Goal: Task Accomplishment & Management: Use online tool/utility

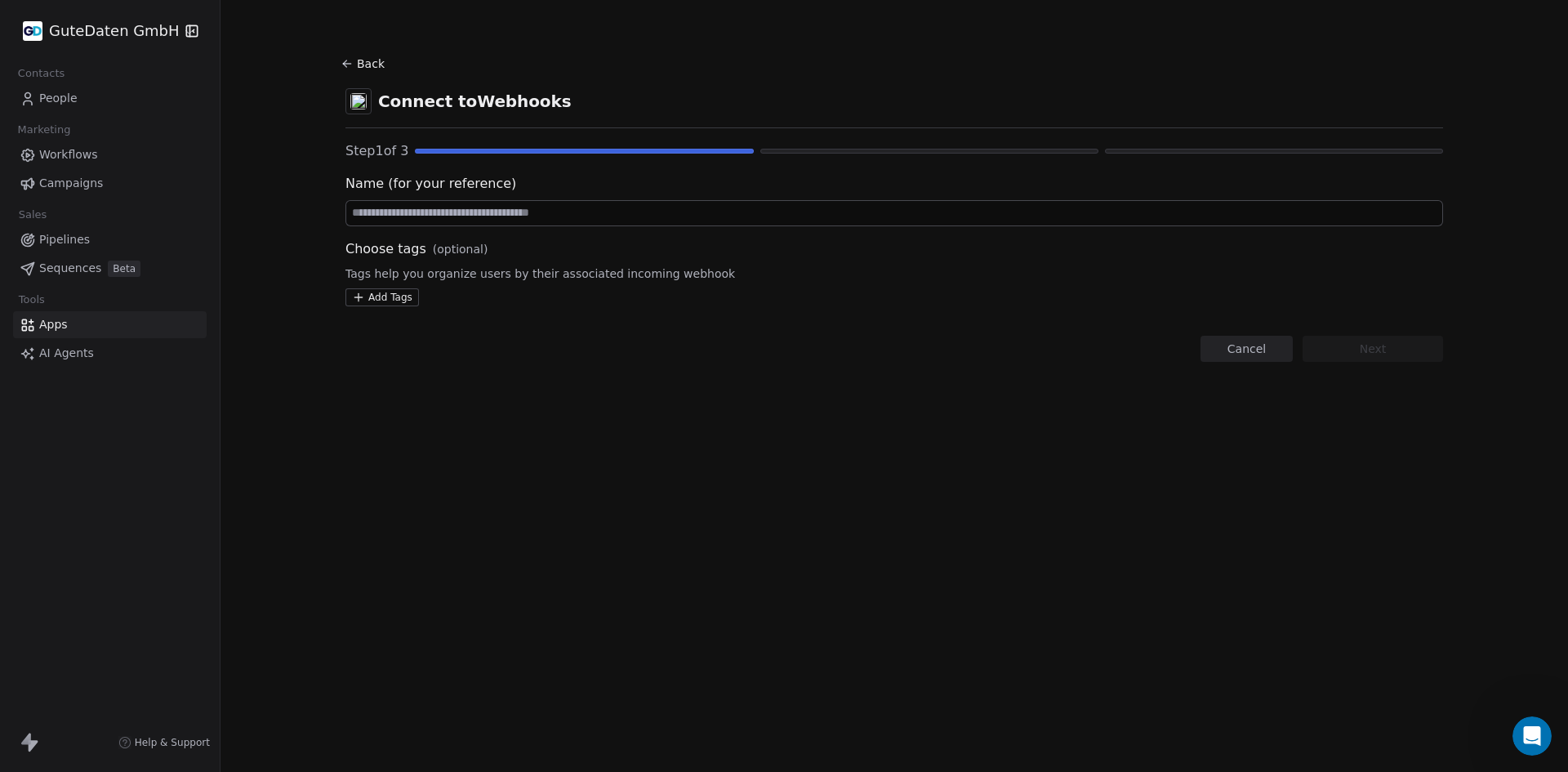
click at [352, 66] on icon at bounding box center [347, 64] width 13 height 13
click at [362, 60] on button "Back" at bounding box center [365, 64] width 52 height 29
click at [32, 329] on icon at bounding box center [31, 328] width 4 height 4
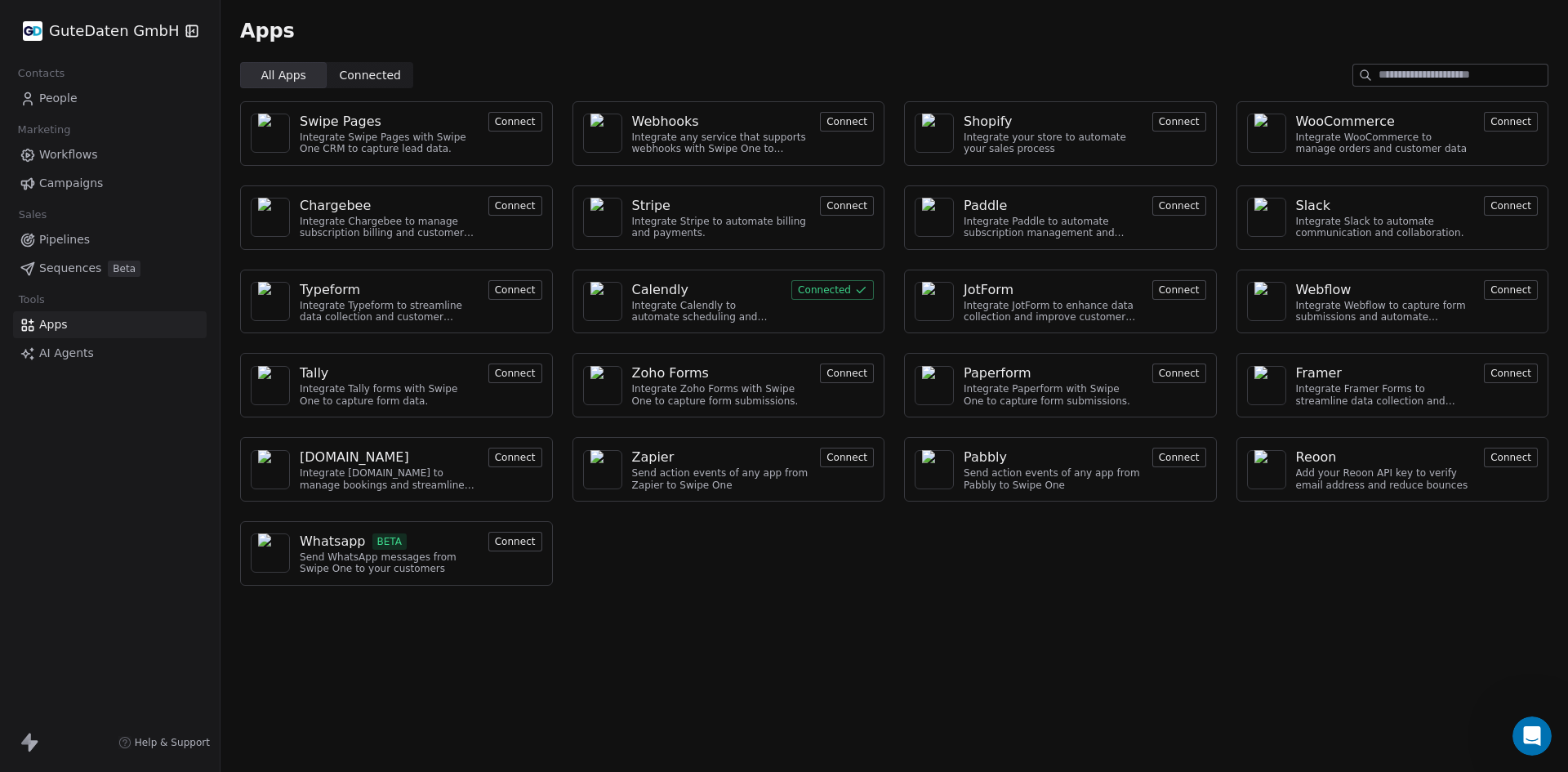
click at [747, 130] on div "Webhooks" at bounding box center [721, 121] width 179 height 19
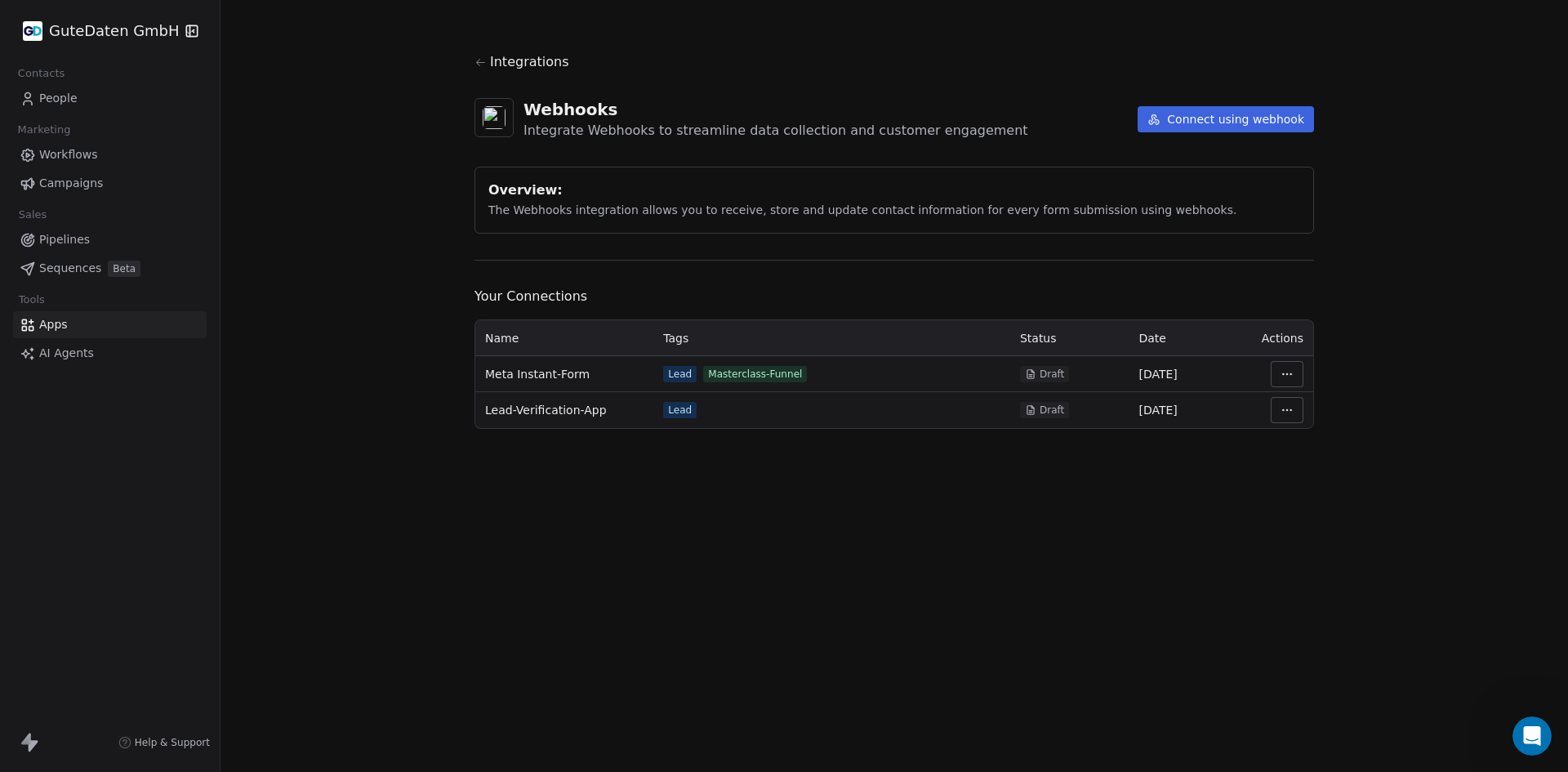
click at [538, 377] on span "Meta Instant-Form" at bounding box center [538, 374] width 105 height 17
click at [1297, 373] on html "GuteDaten GmbH Contacts People Marketing Workflows Campaigns Sales Pipelines Se…" at bounding box center [784, 386] width 1568 height 772
click at [1308, 487] on div "Manage Mapping" at bounding box center [1336, 488] width 118 height 26
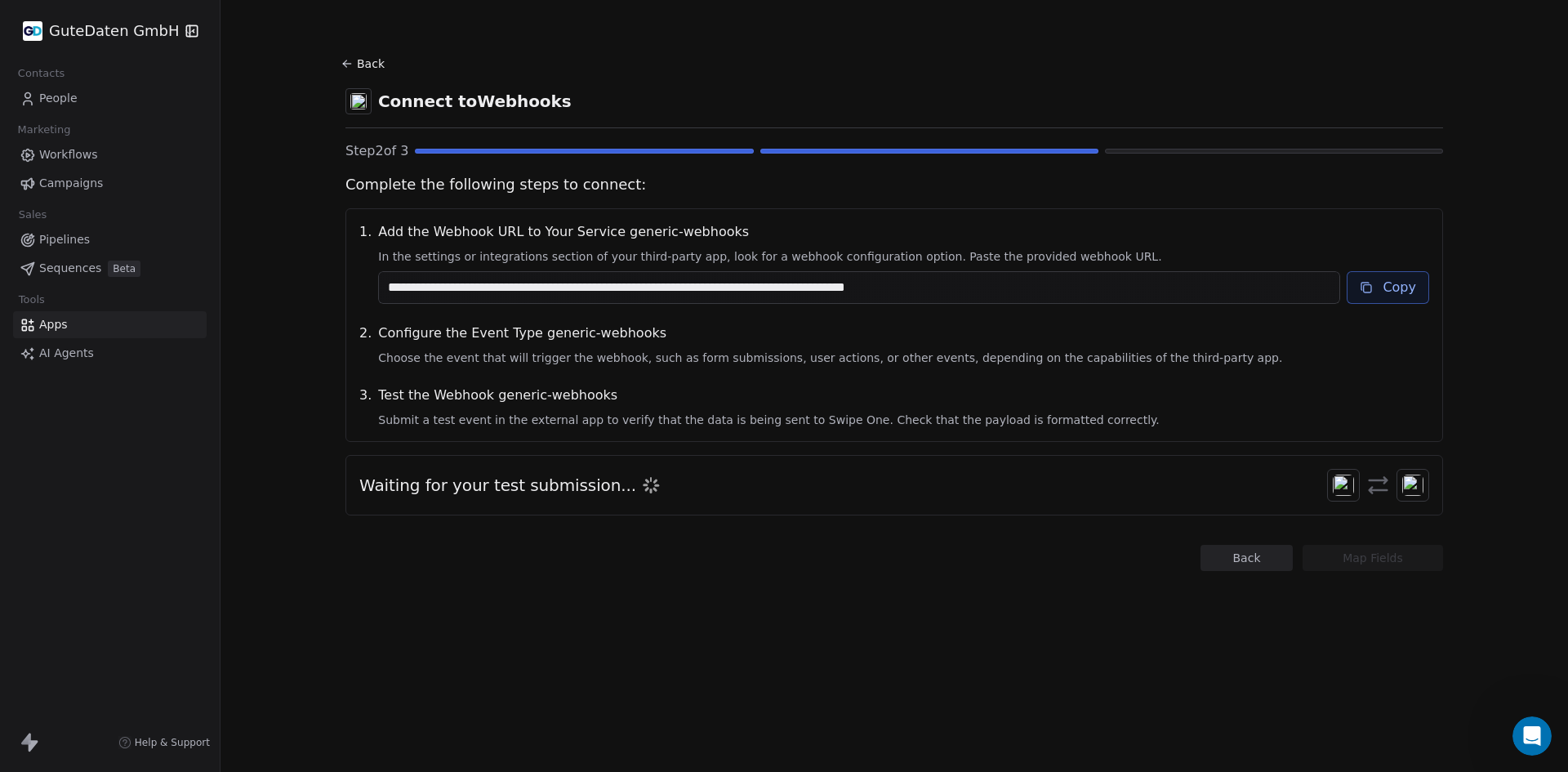
click at [1377, 292] on button "Copy" at bounding box center [1388, 287] width 83 height 32
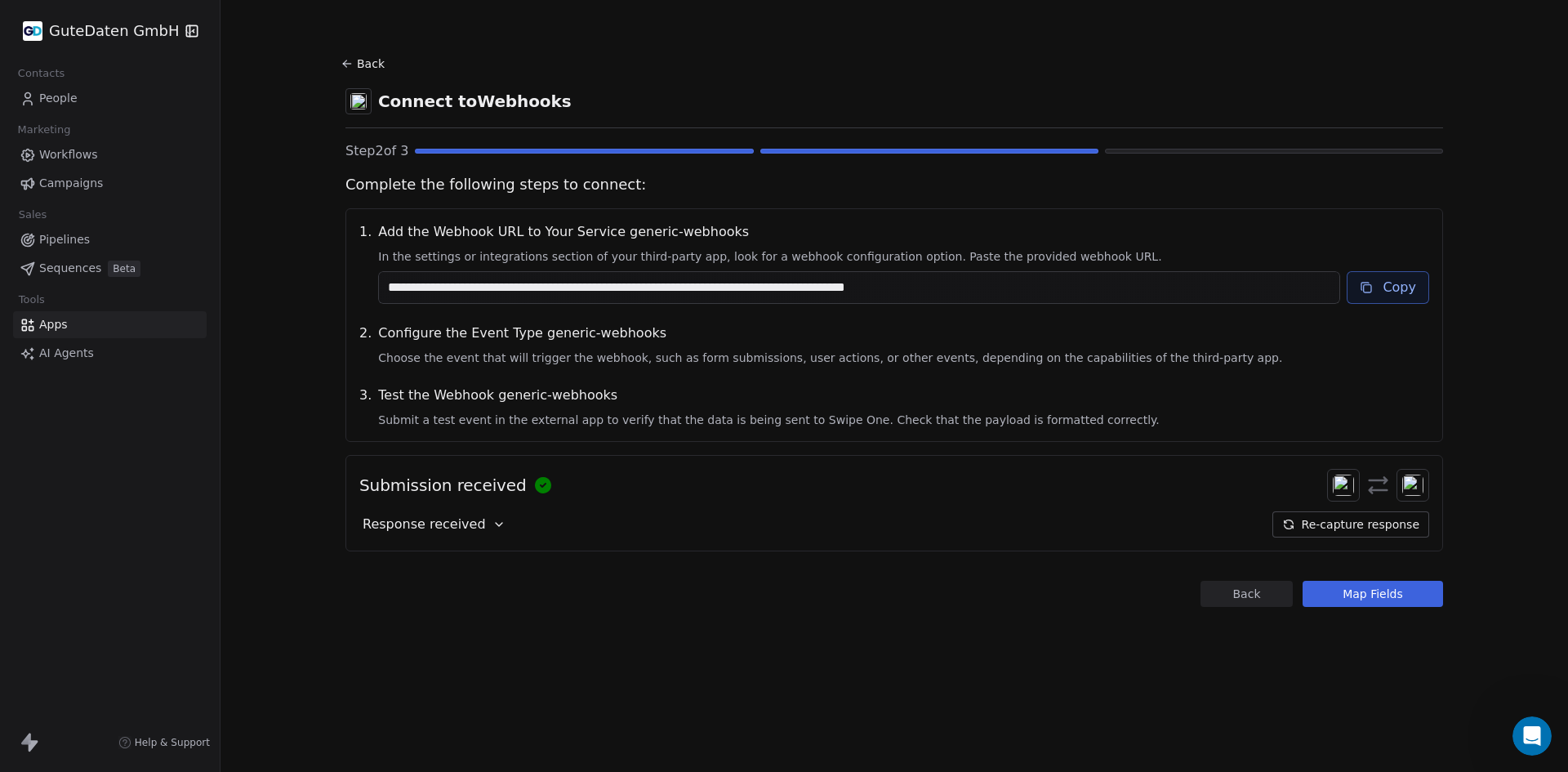
click at [717, 505] on div "Submission received Response received Re-capture response" at bounding box center [894, 503] width 1098 height 97
click at [425, 522] on span "Response received" at bounding box center [424, 524] width 123 height 19
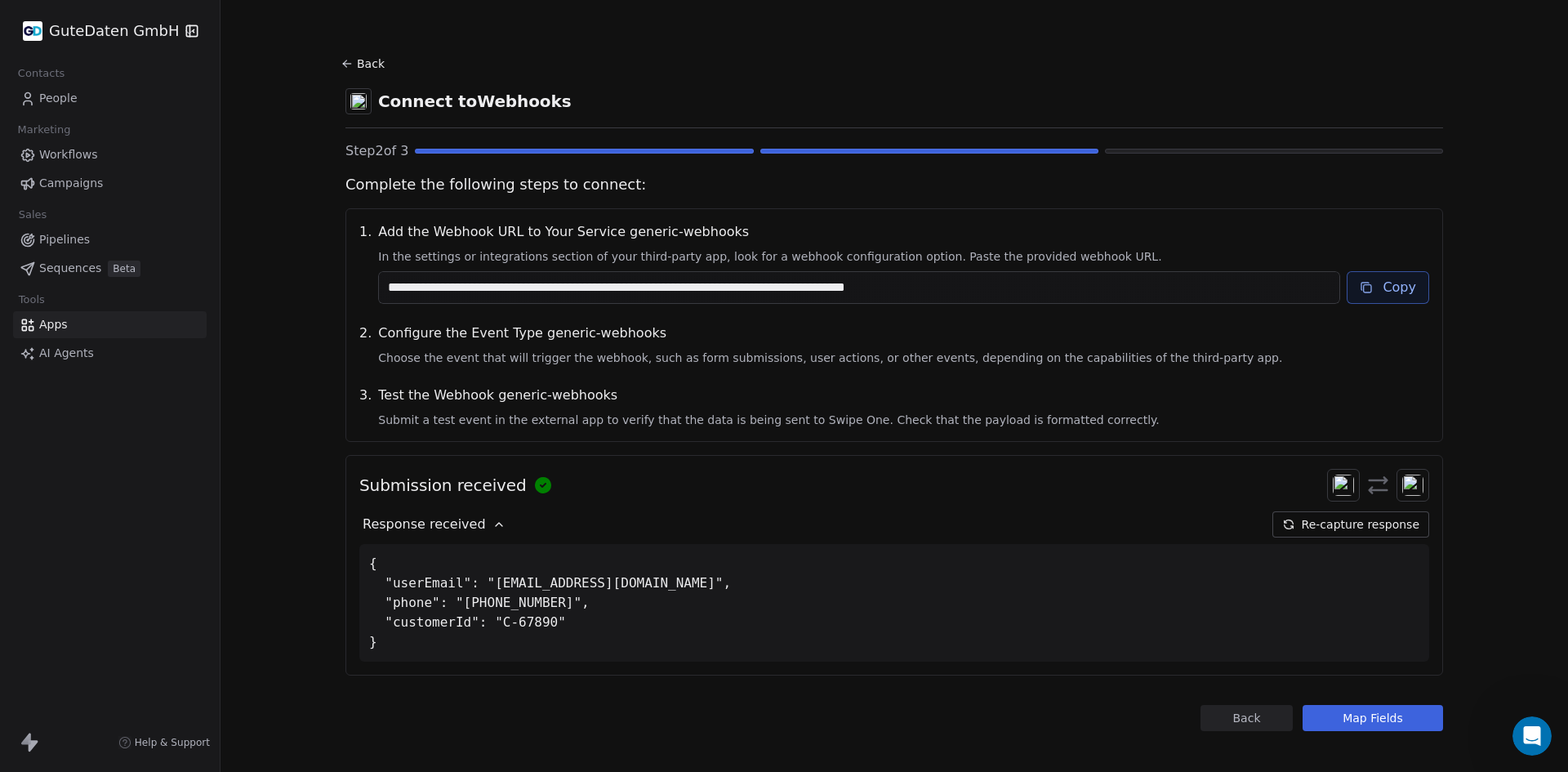
click at [1354, 719] on button "Map Fields" at bounding box center [1372, 718] width 141 height 26
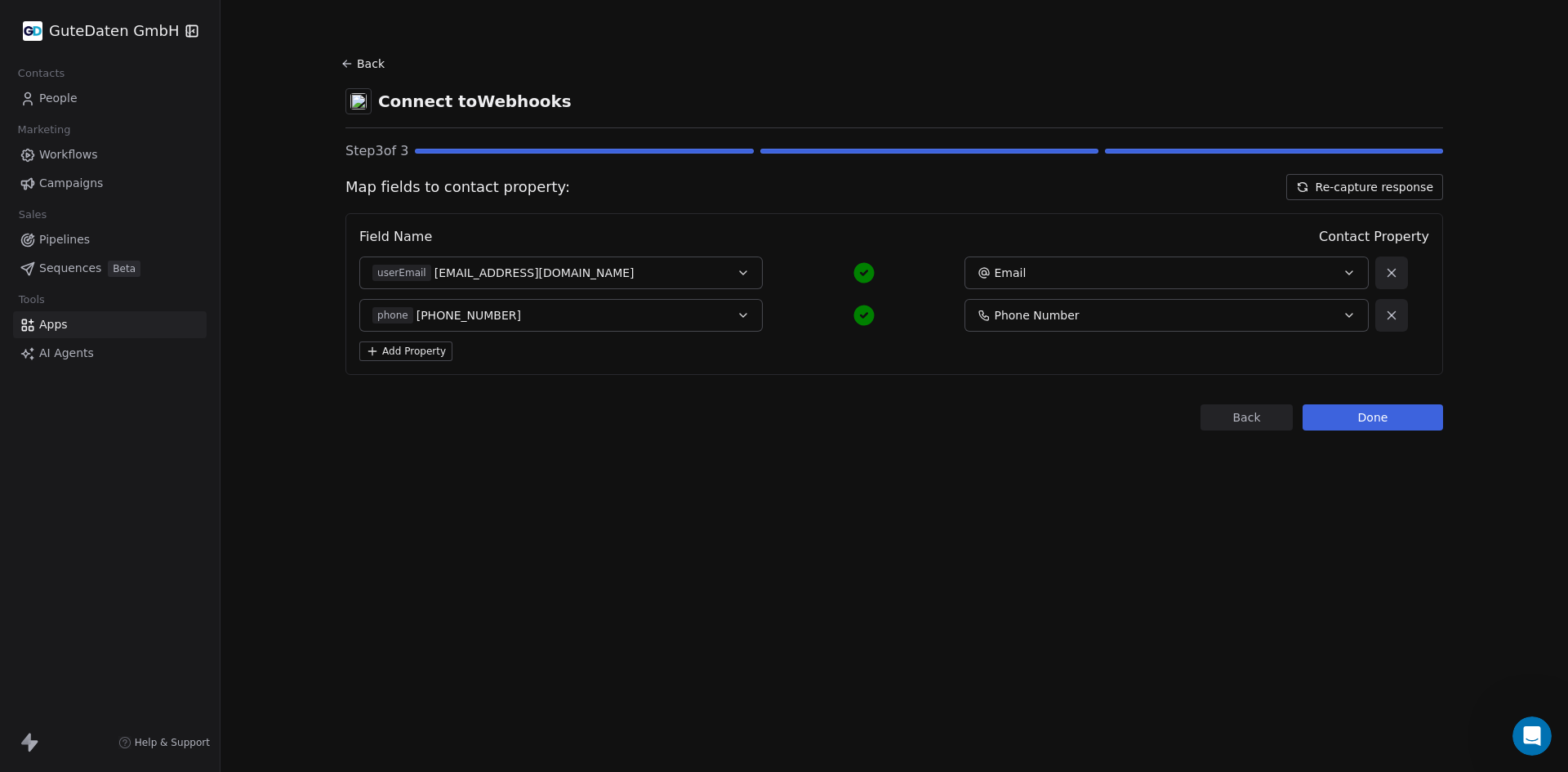
click at [1245, 426] on button "Back" at bounding box center [1247, 417] width 92 height 26
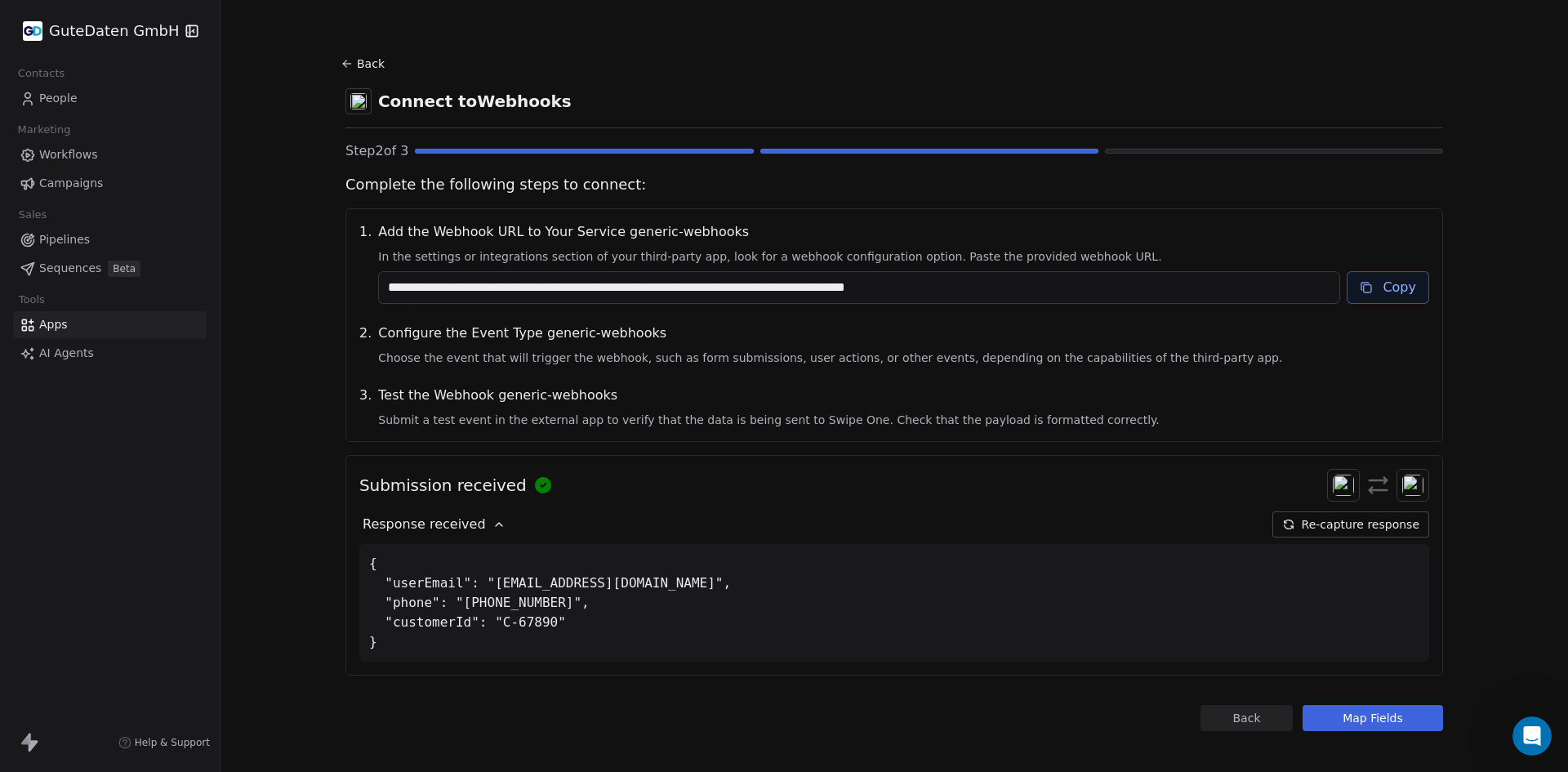
click at [1302, 528] on button "Re-capture response" at bounding box center [1351, 524] width 157 height 26
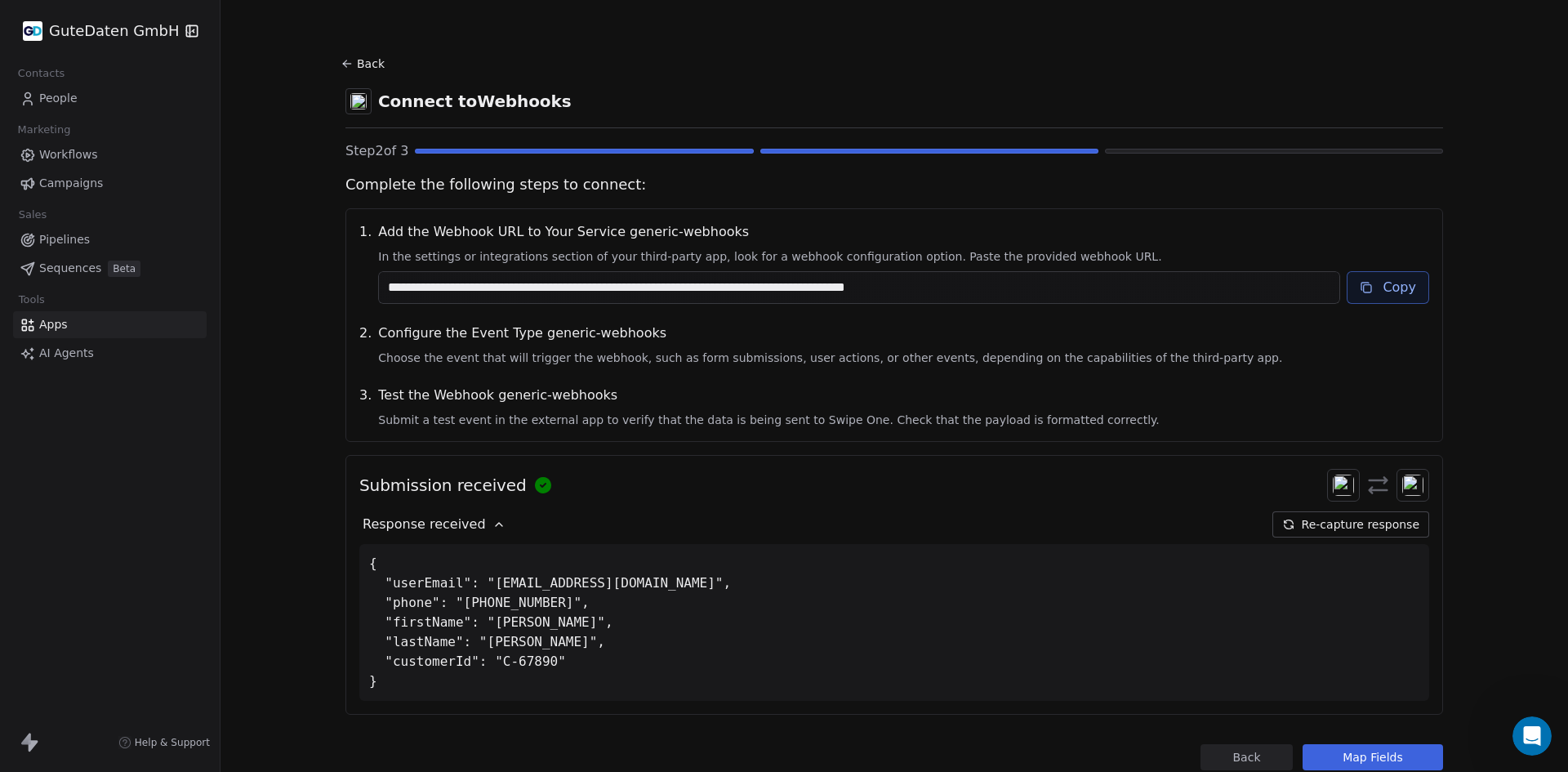
click at [1369, 753] on button "Map Fields" at bounding box center [1372, 757] width 141 height 26
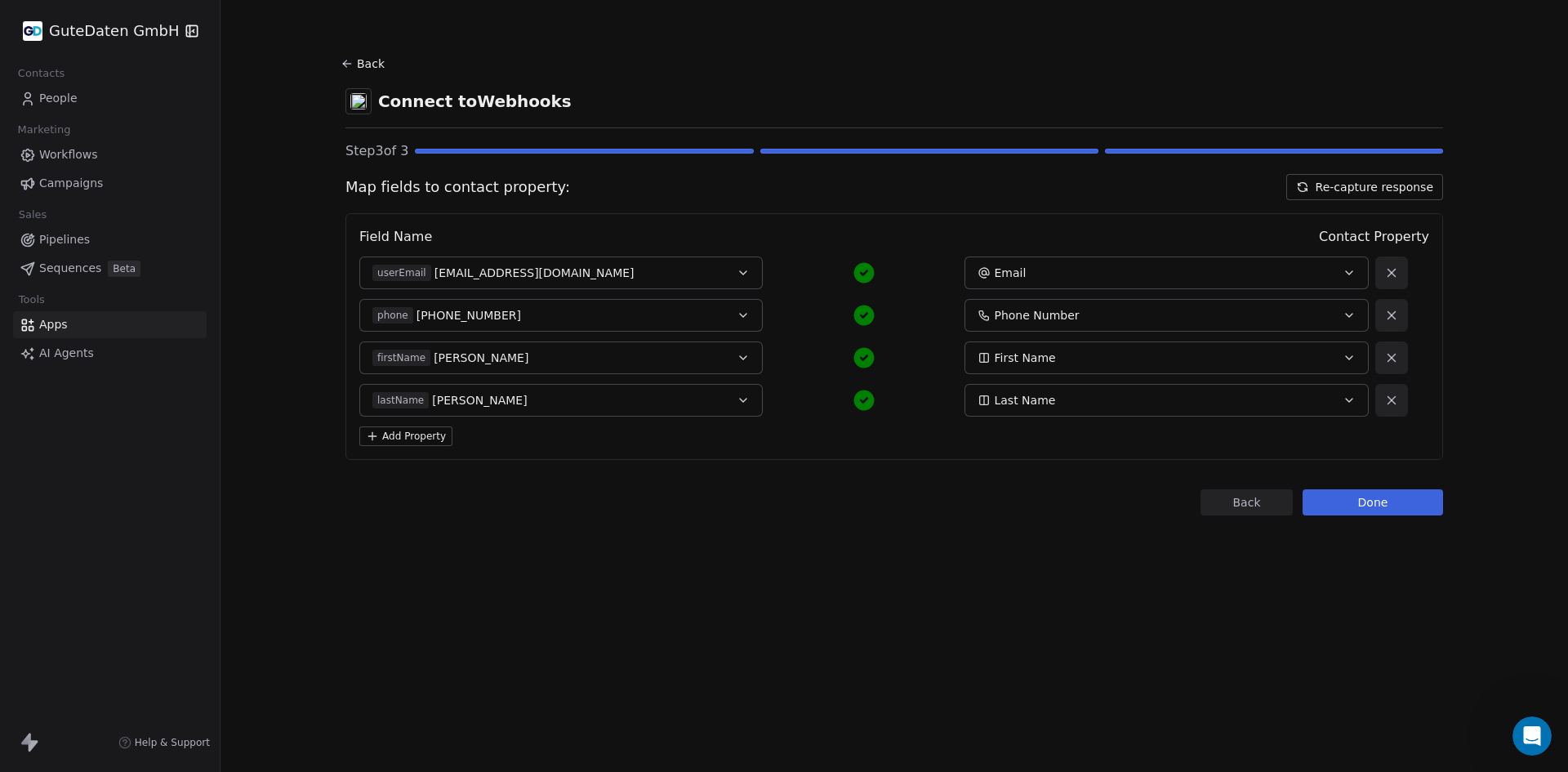
click at [1390, 507] on button "Done" at bounding box center [1372, 502] width 141 height 26
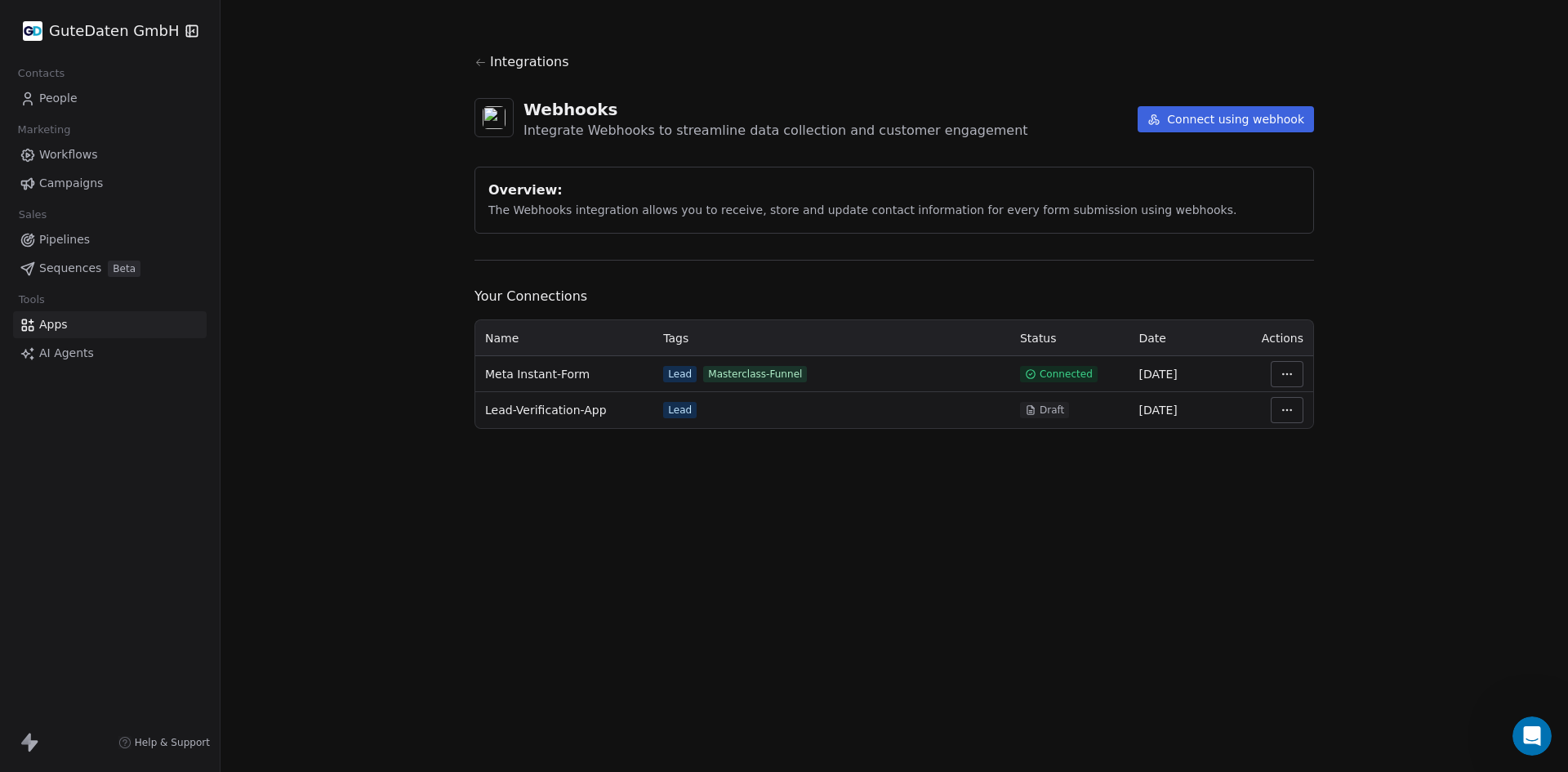
click at [50, 184] on span "Campaigns" at bounding box center [71, 183] width 64 height 18
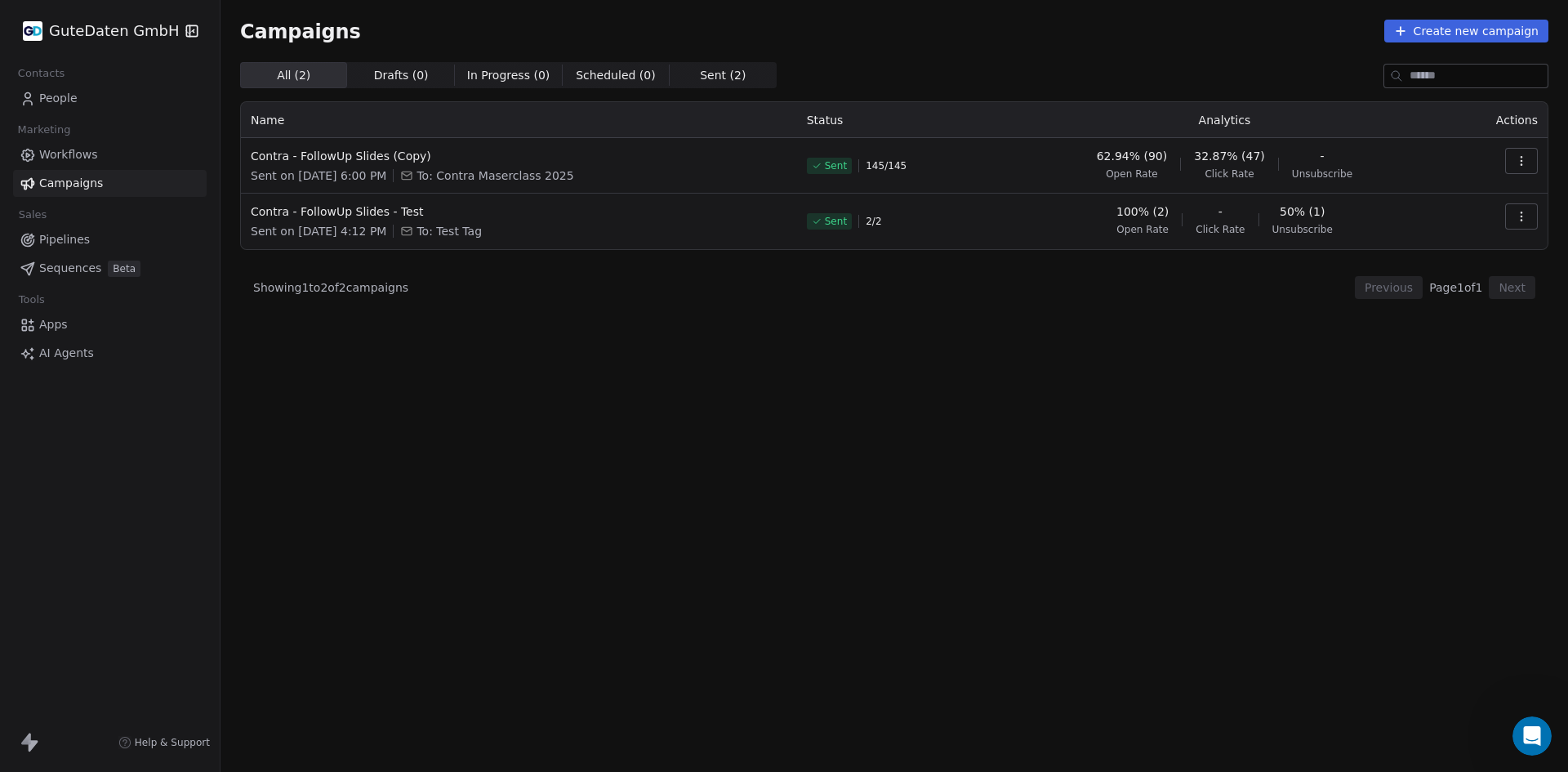
click at [50, 155] on span "Workflows" at bounding box center [69, 155] width 59 height 18
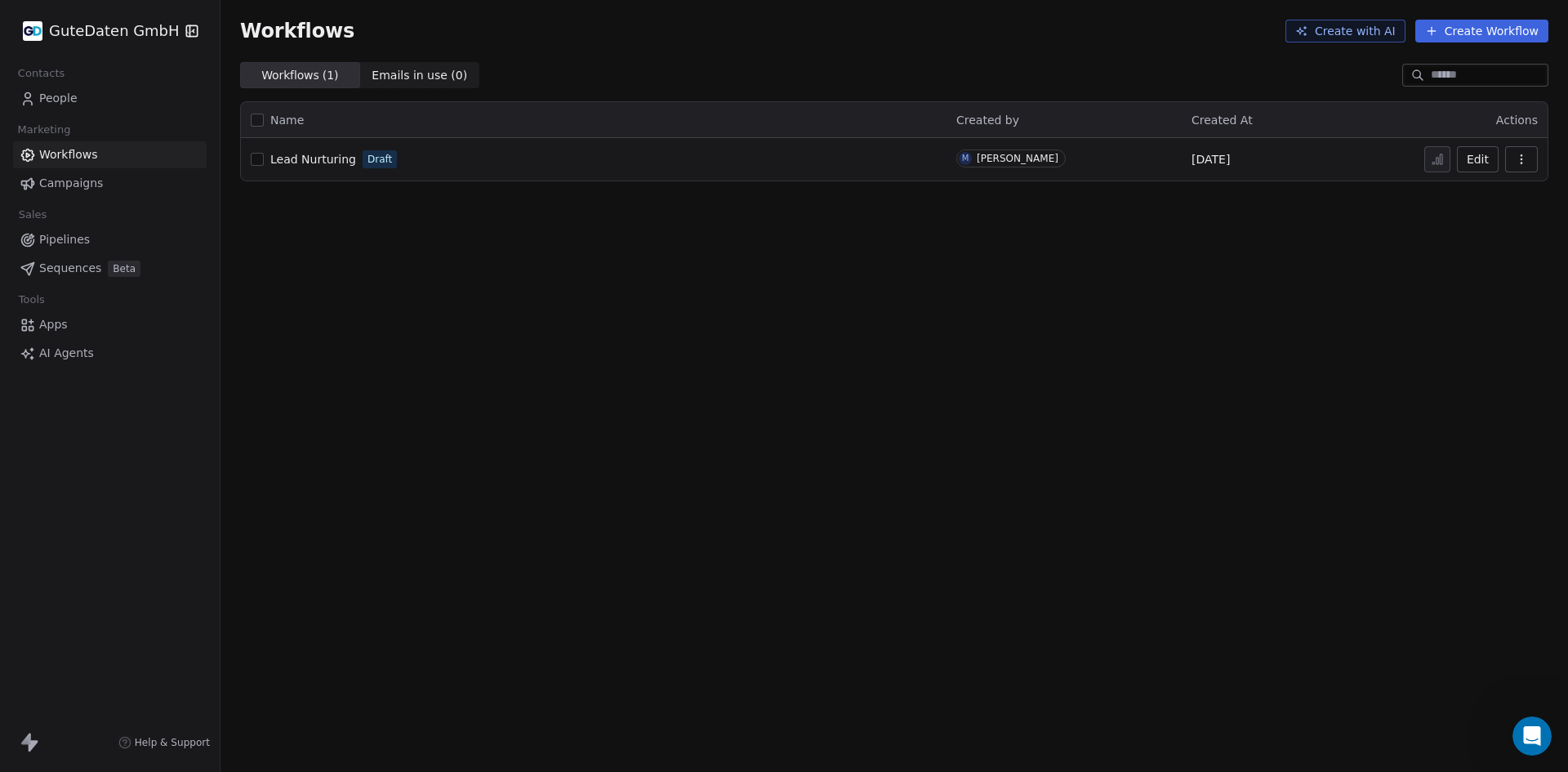
click at [1483, 34] on button "Create Workflow" at bounding box center [1481, 30] width 134 height 23
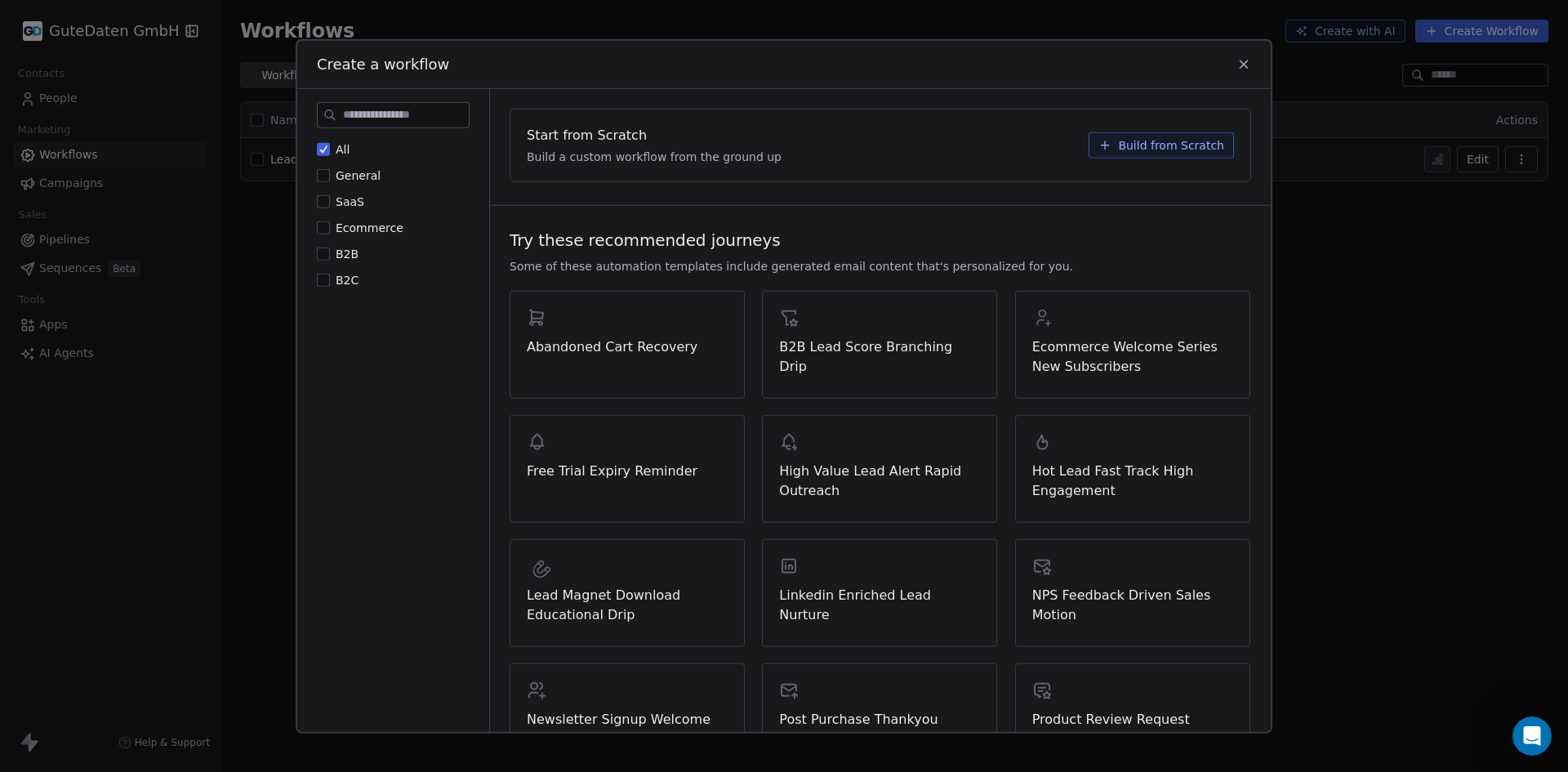
click at [1138, 152] on span "Build from Scratch" at bounding box center [1170, 145] width 106 height 17
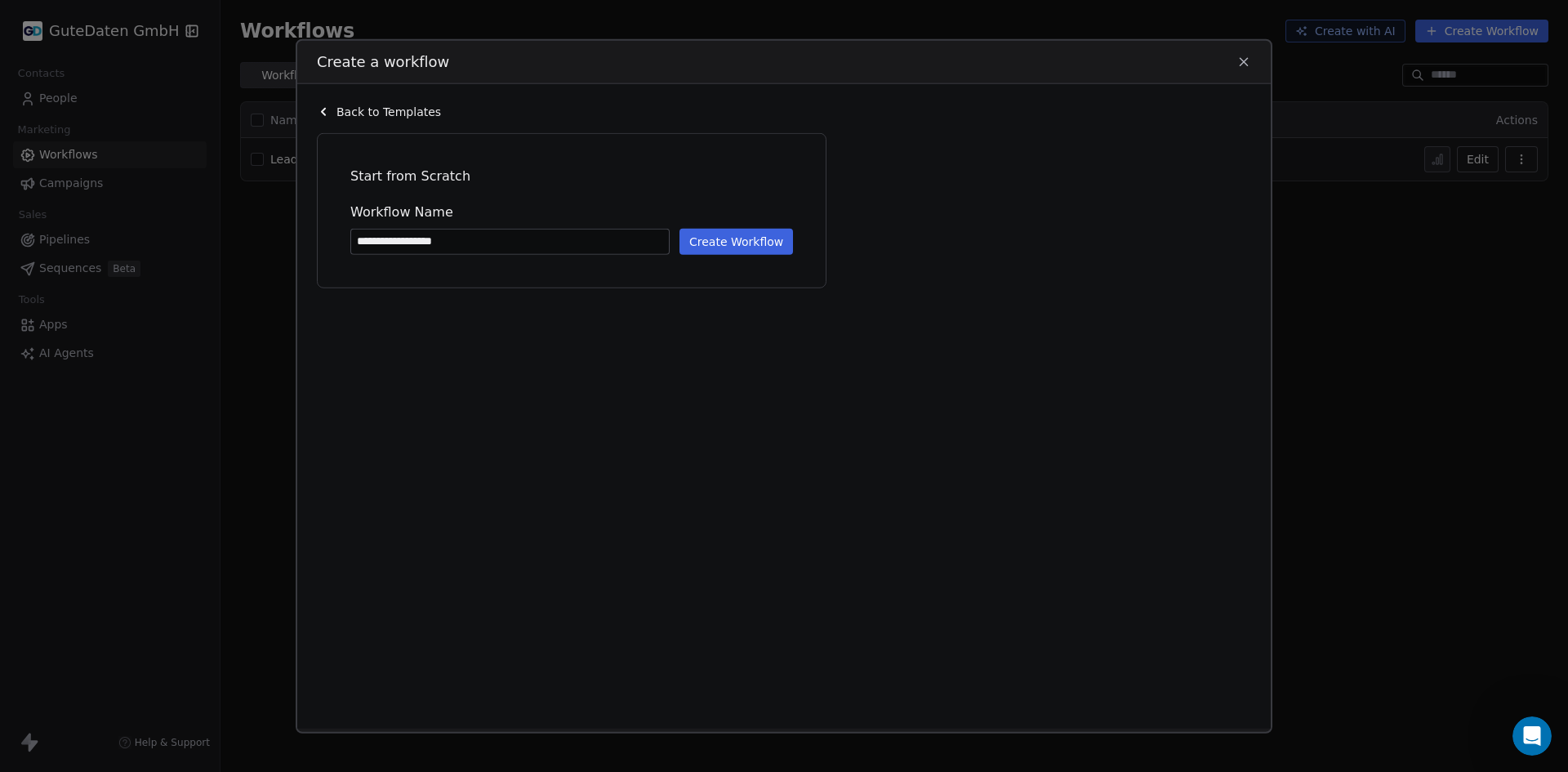
type input "**********"
click at [740, 240] on button "Create Workflow" at bounding box center [736, 240] width 113 height 26
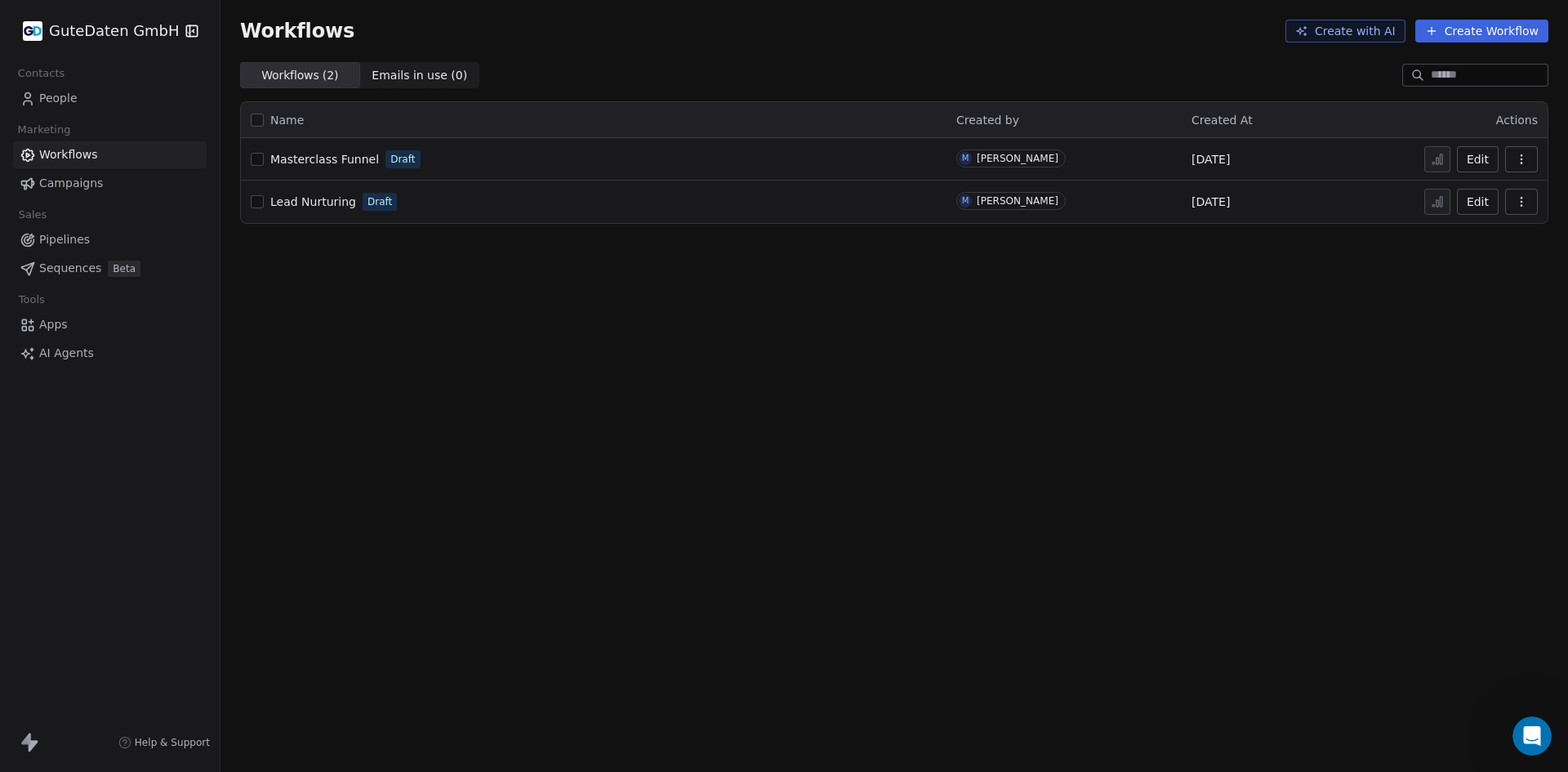
click at [334, 158] on span "Masterclass Funnel" at bounding box center [325, 159] width 109 height 13
